Goal: Information Seeking & Learning: Learn about a topic

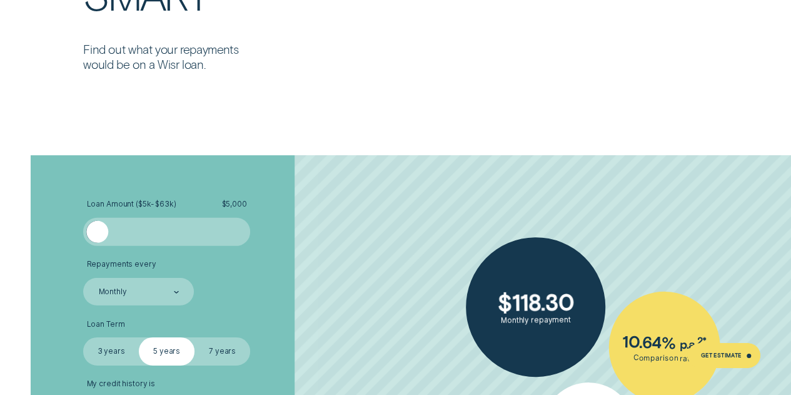
scroll to position [1788, 0]
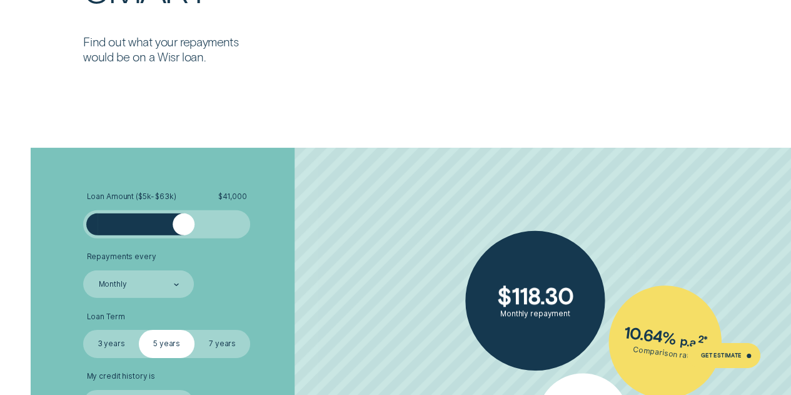
click at [184, 220] on div at bounding box center [167, 224] width 139 height 23
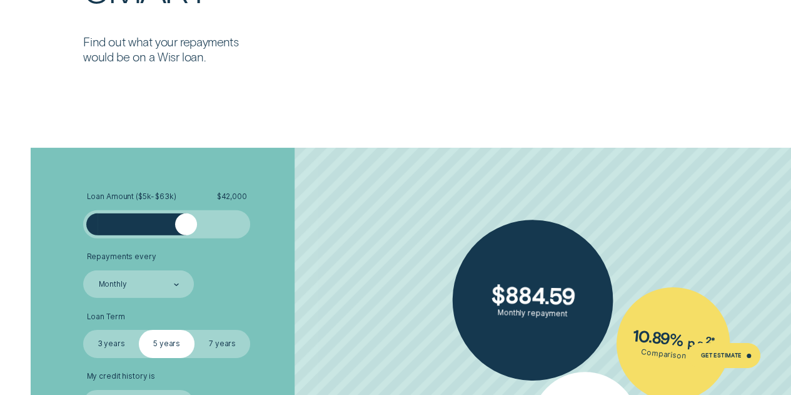
click at [186, 222] on div at bounding box center [186, 224] width 23 height 23
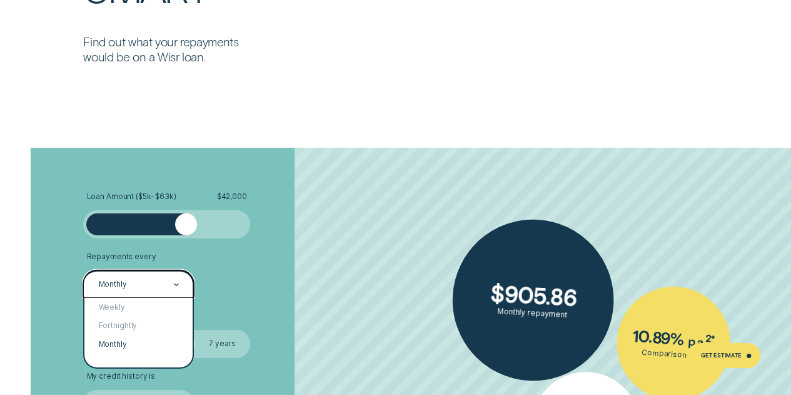
click at [138, 288] on div "Monthly" at bounding box center [139, 284] width 82 height 11
click at [128, 318] on div "Fortnightly" at bounding box center [138, 326] width 108 height 19
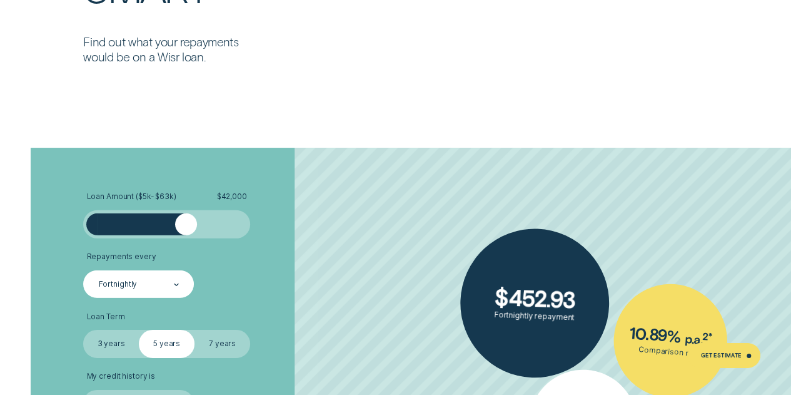
click at [238, 340] on label "7 years" at bounding box center [223, 344] width 56 height 28
click at [195, 330] on input "7 years" at bounding box center [195, 330] width 0 height 0
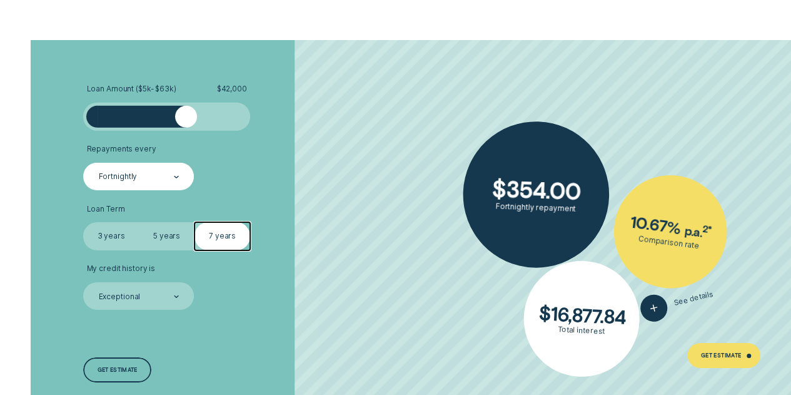
scroll to position [1909, 0]
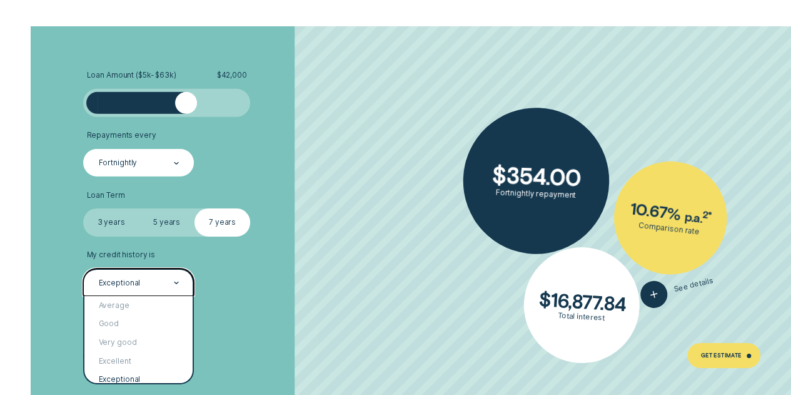
click at [152, 290] on div "Exceptional" at bounding box center [138, 282] width 111 height 28
click at [135, 320] on div "Good" at bounding box center [138, 324] width 108 height 19
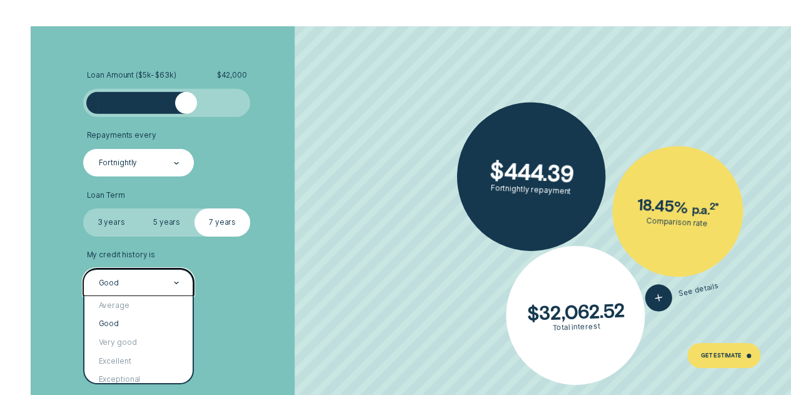
click at [151, 281] on div "Good" at bounding box center [139, 282] width 82 height 11
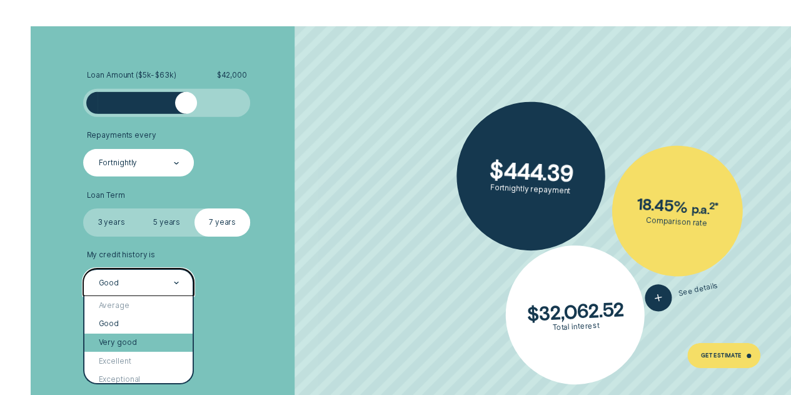
click at [138, 347] on div "Very good" at bounding box center [138, 342] width 108 height 19
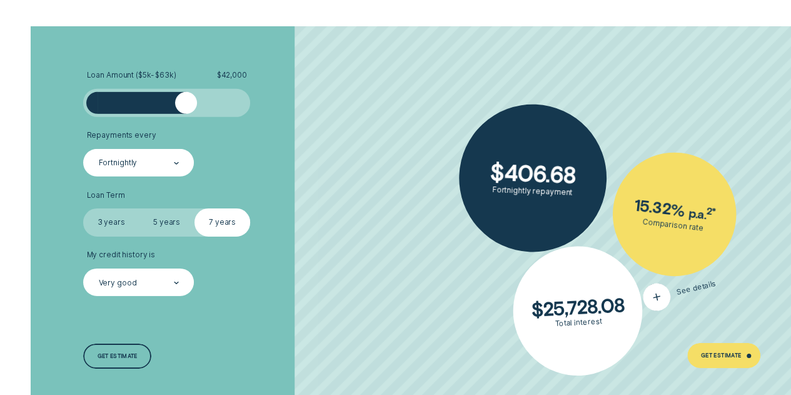
click at [658, 300] on icon "button" at bounding box center [657, 297] width 18 height 21
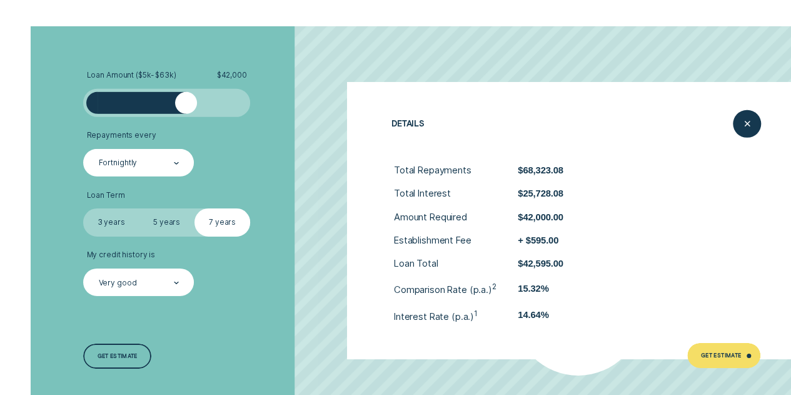
click at [300, 216] on li "Loan Term Select Loan Term 3 years 5 years 7 years" at bounding box center [210, 214] width 255 height 46
click at [744, 118] on icon "Close loan details" at bounding box center [747, 123] width 14 height 19
